Goal: Transaction & Acquisition: Book appointment/travel/reservation

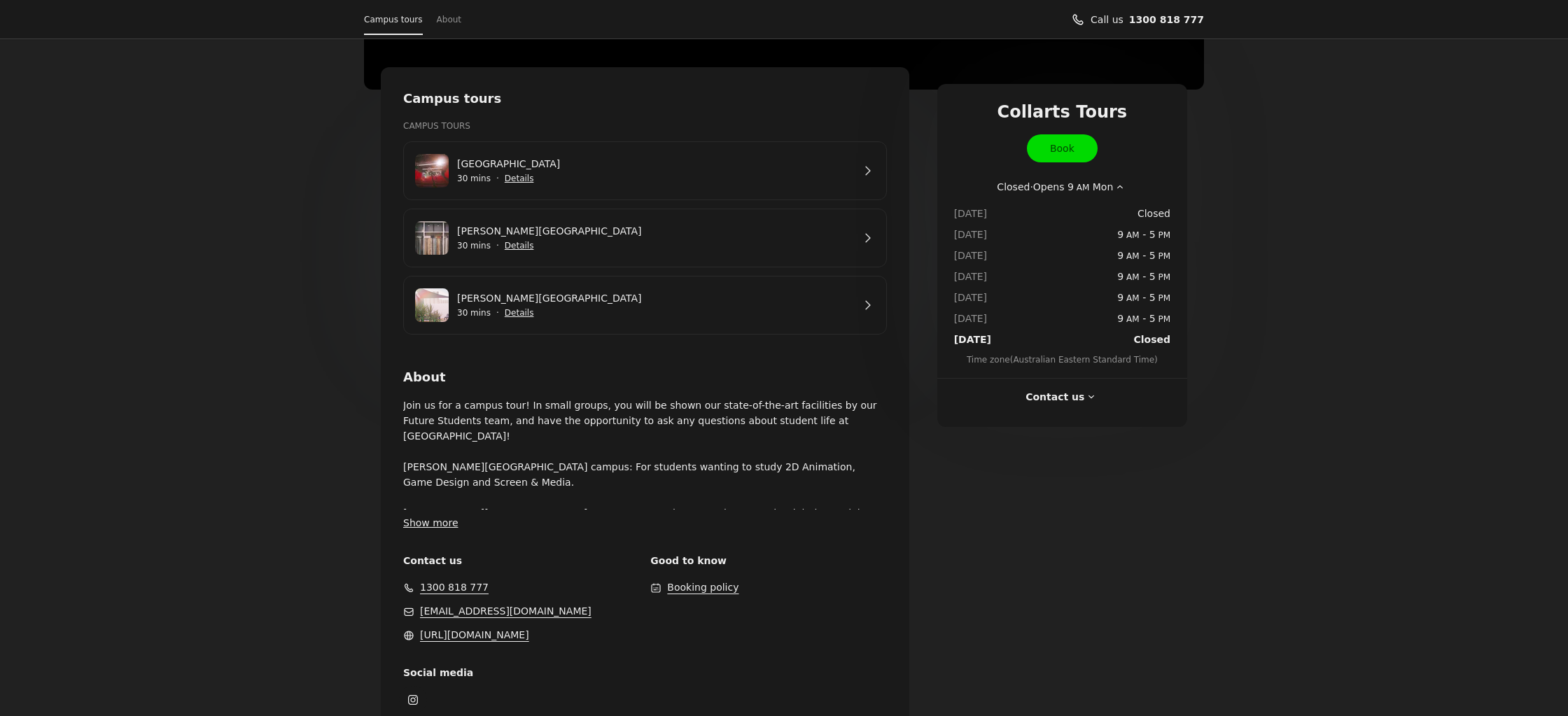
scroll to position [231, 0]
click at [428, 523] on button "Show more" at bounding box center [430, 521] width 55 height 15
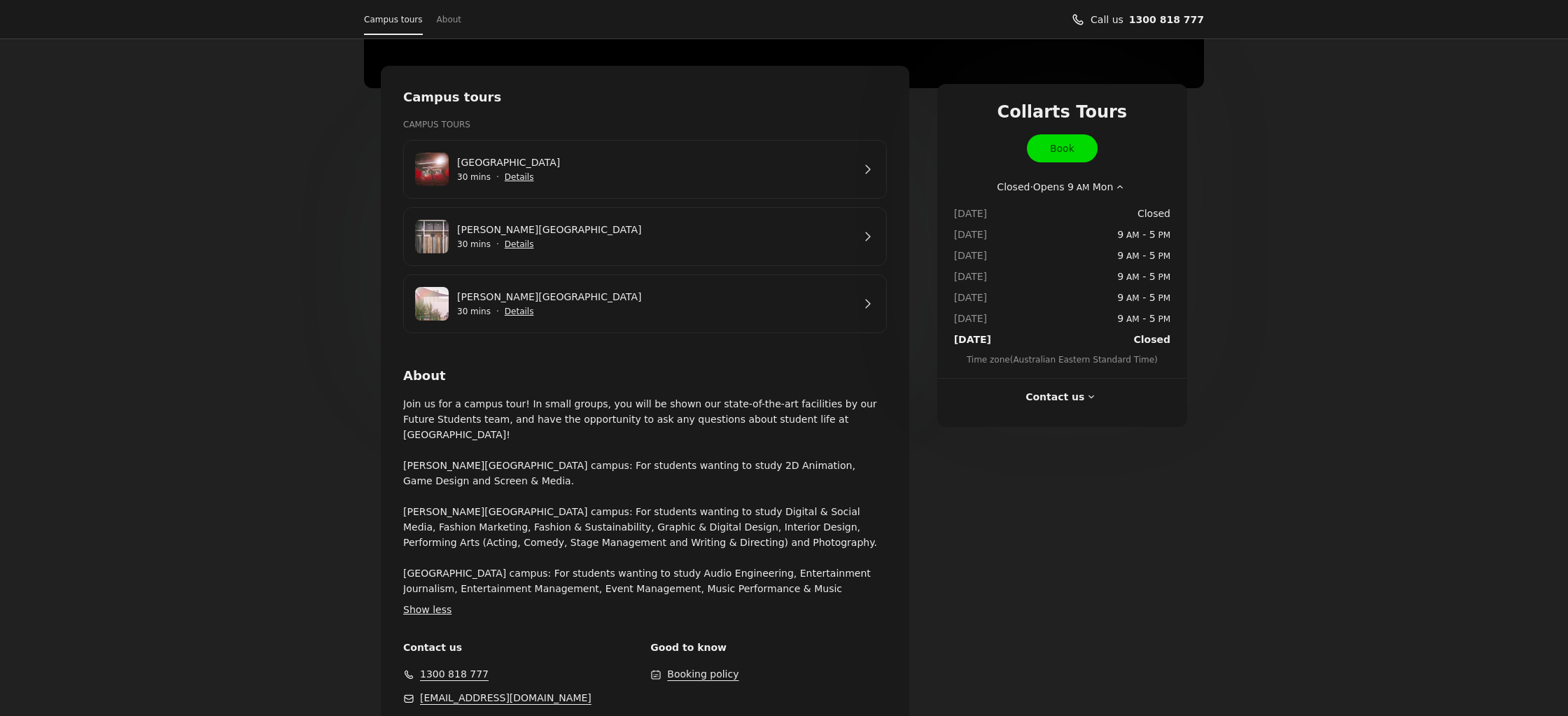
click at [705, 237] on link "[PERSON_NAME][GEOGRAPHIC_DATA]" at bounding box center [655, 229] width 396 height 15
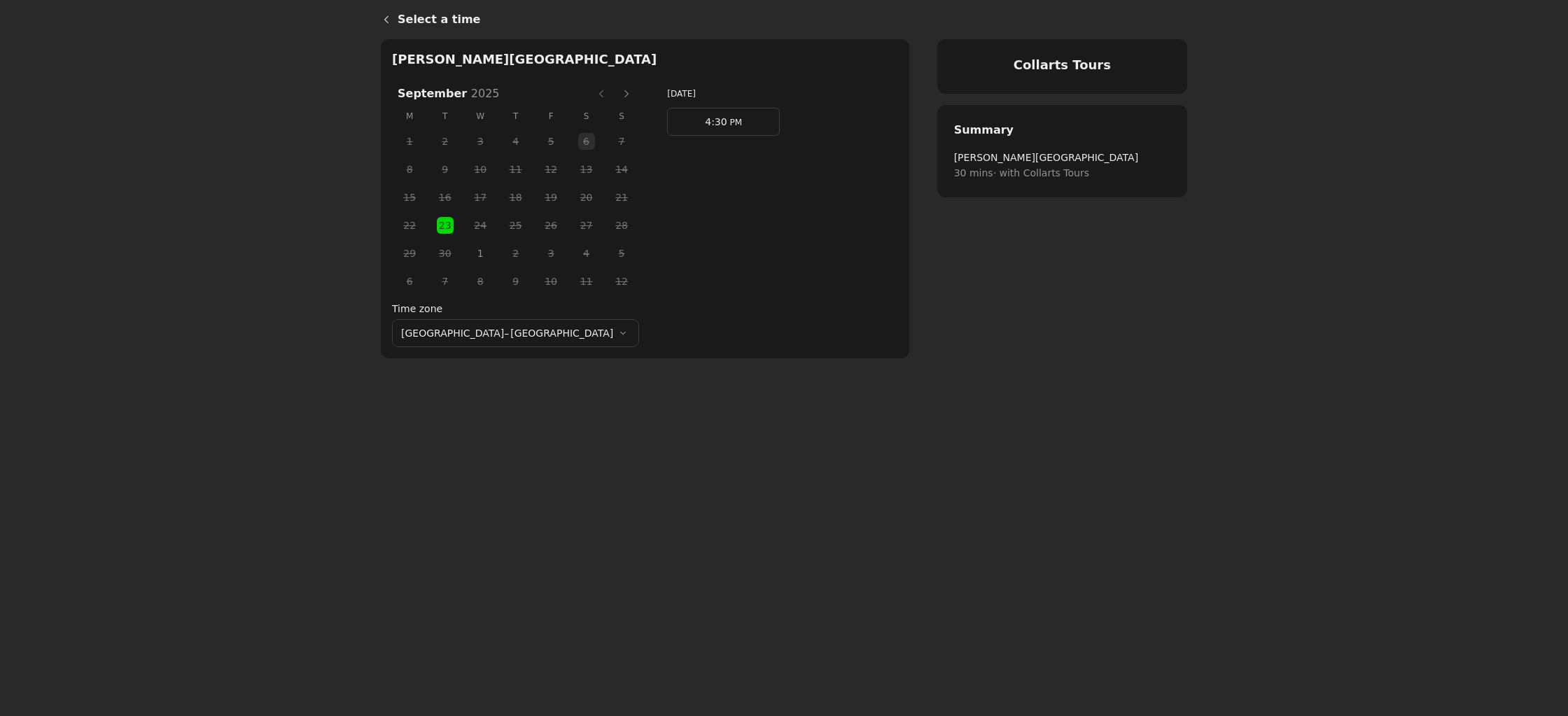
click at [696, 133] on link "4:30 PM" at bounding box center [723, 122] width 113 height 28
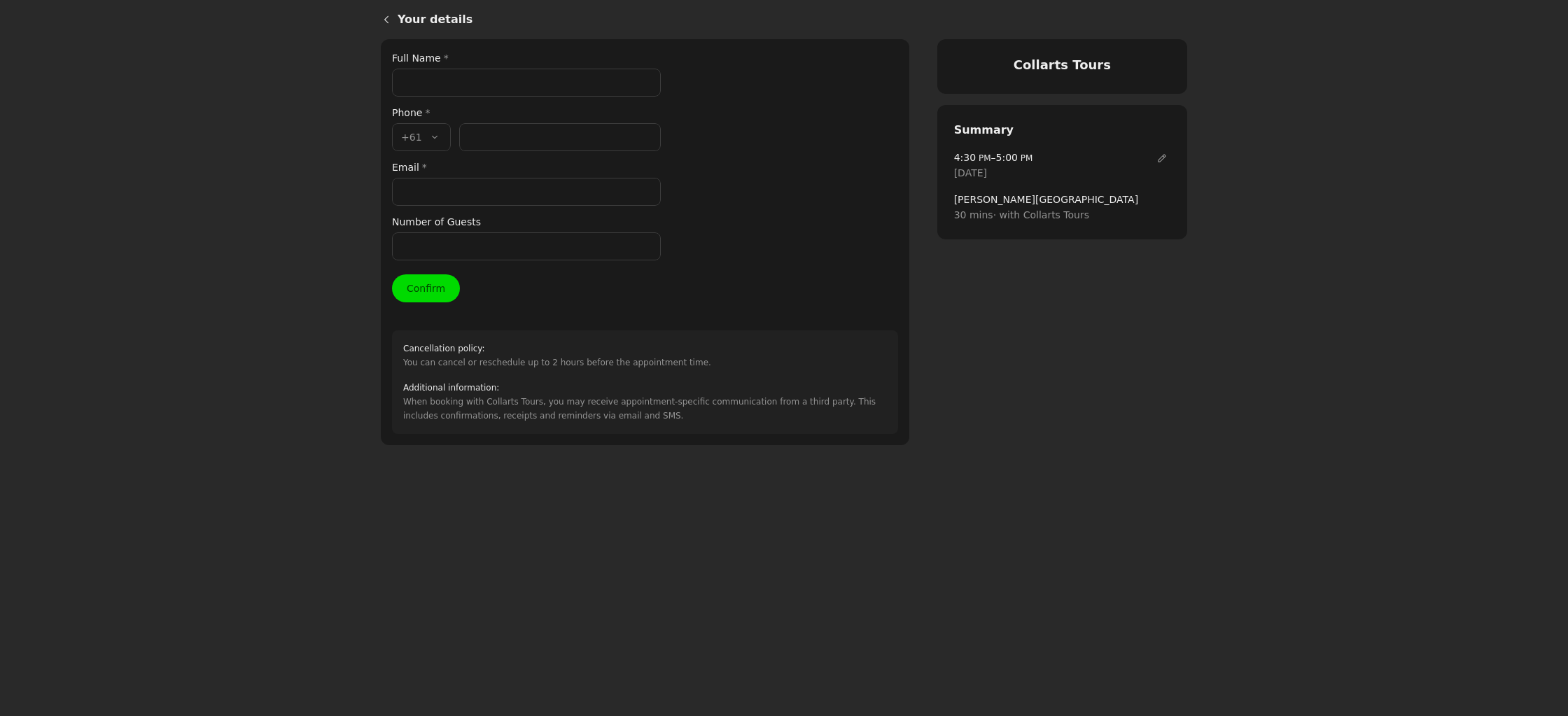
click at [473, 85] on input "Full Name *" at bounding box center [526, 83] width 269 height 28
type input "[PERSON_NAME]"
type input "0433883522"
type input "[EMAIL_ADDRESS][PERSON_NAME][DOMAIN_NAME]"
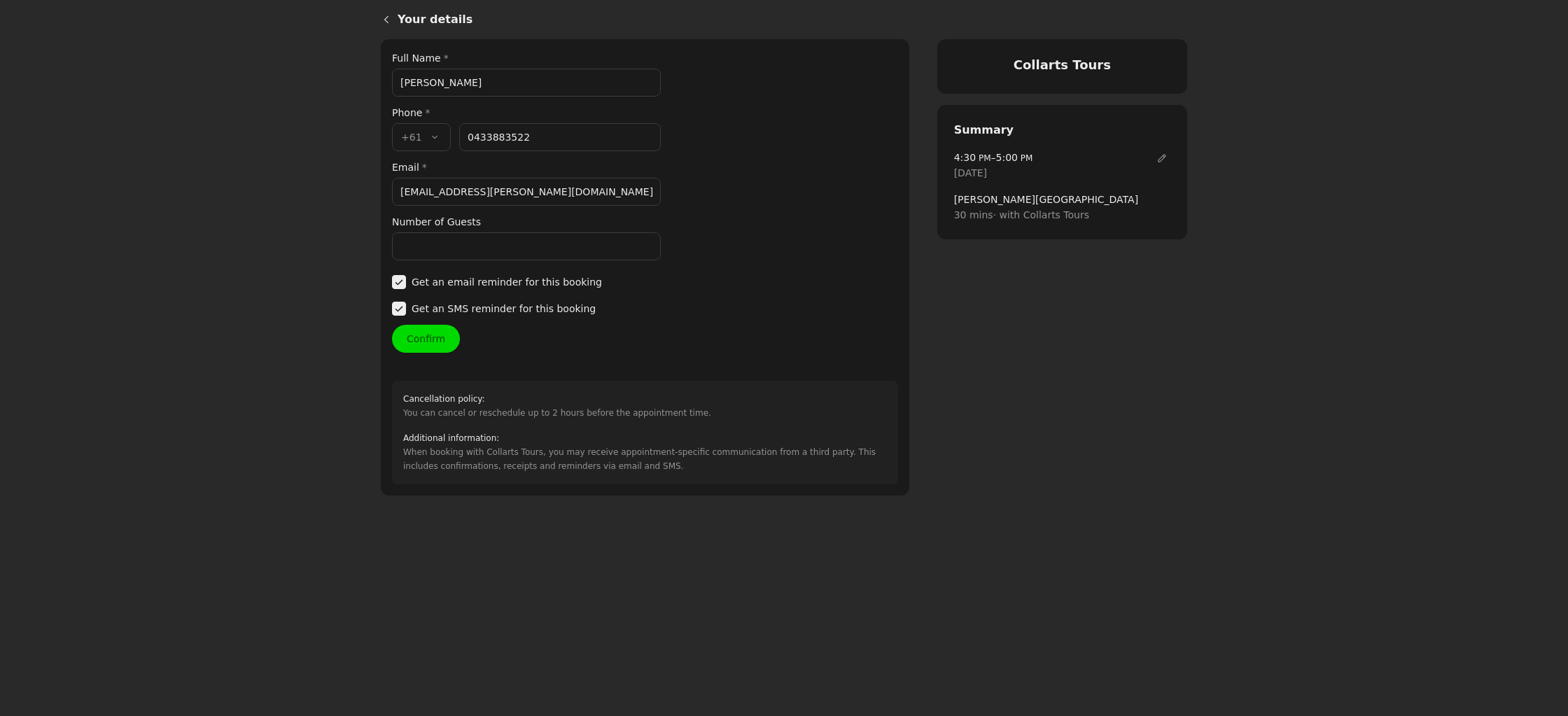
type input "433 883 522"
click at [456, 251] on input "Number of Guests" at bounding box center [526, 246] width 269 height 28
type input "2"
click at [390, 286] on div "Your details Full Name * [PERSON_NAME] Phone * Country code * , +61 +61 Phone n…" at bounding box center [645, 267] width 528 height 457
click at [442, 344] on button "Confirm" at bounding box center [426, 339] width 68 height 28
